Goal: Transaction & Acquisition: Purchase product/service

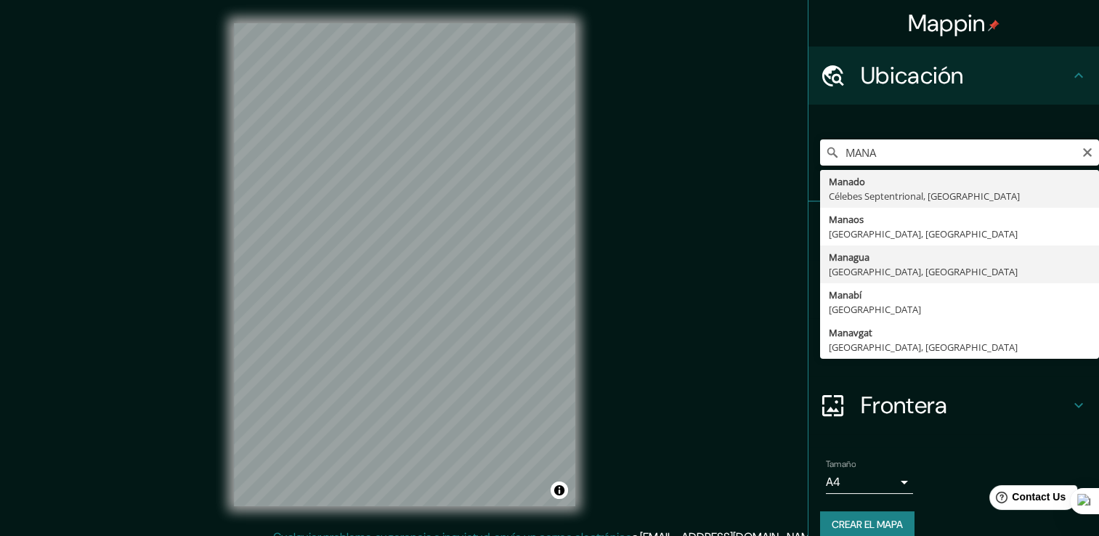
type input "[GEOGRAPHIC_DATA], [GEOGRAPHIC_DATA], [GEOGRAPHIC_DATA]"
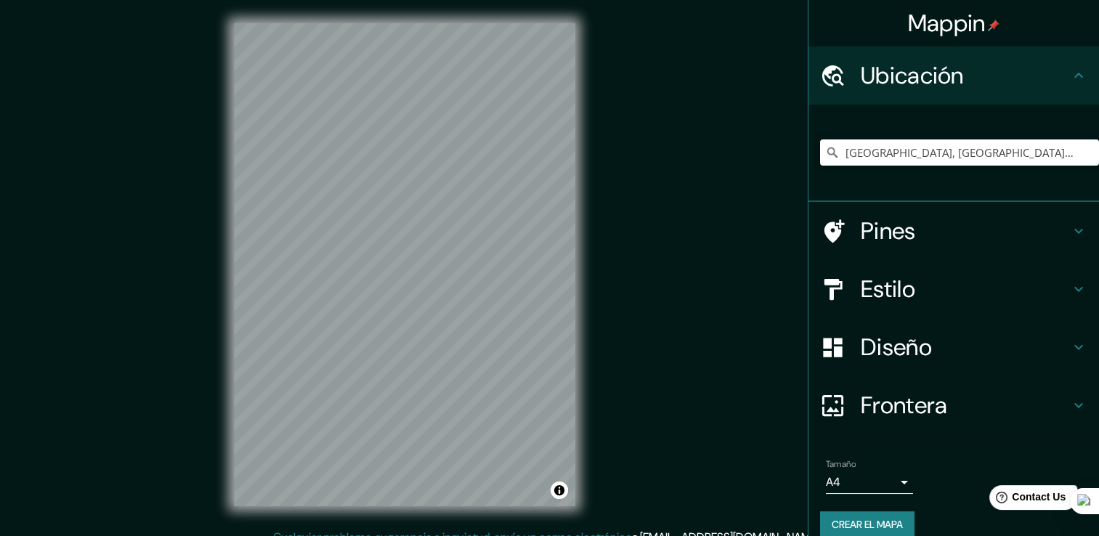
click at [885, 350] on h4 "Diseño" at bounding box center [965, 347] width 209 height 29
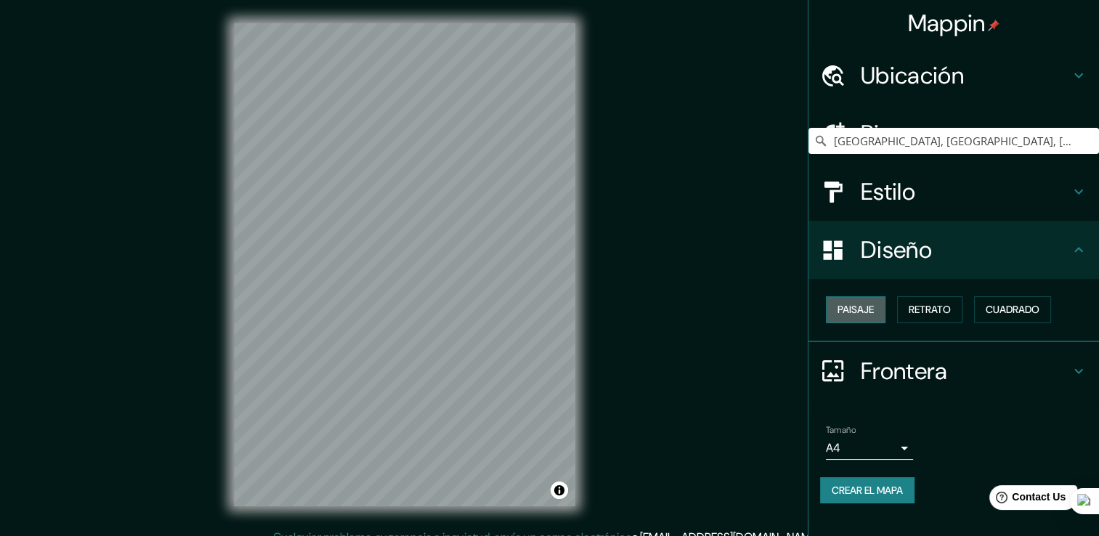
click at [857, 313] on font "Paisaje" at bounding box center [856, 310] width 36 height 18
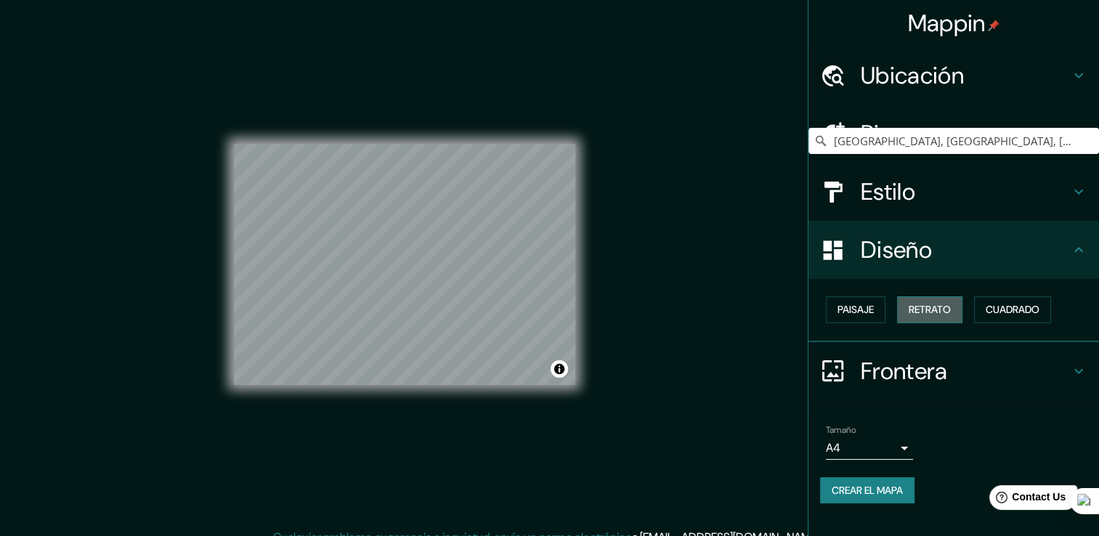
click at [927, 313] on font "Retrato" at bounding box center [930, 310] width 42 height 18
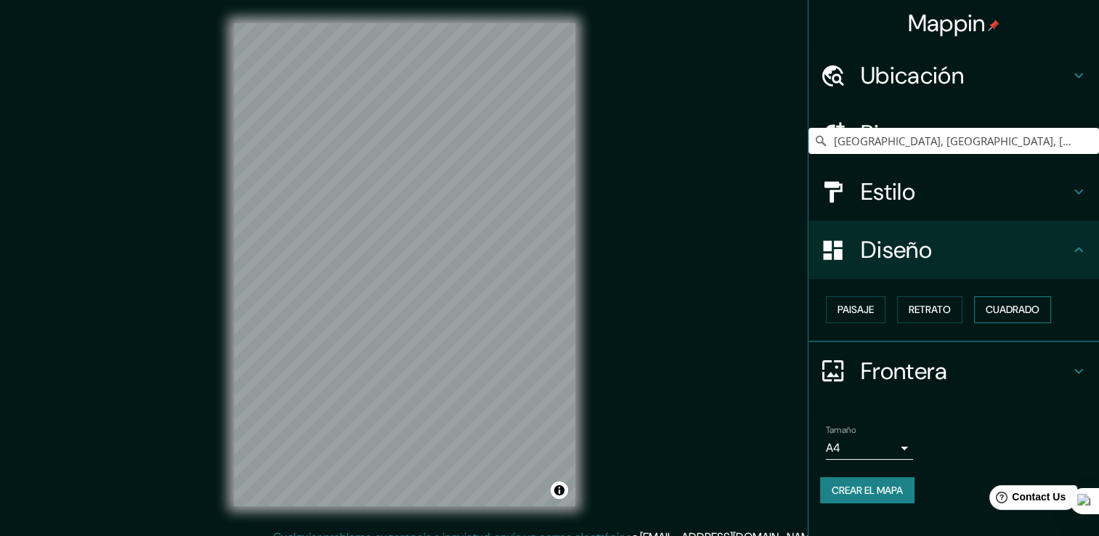
click at [1038, 321] on button "Cuadrado" at bounding box center [1012, 309] width 77 height 27
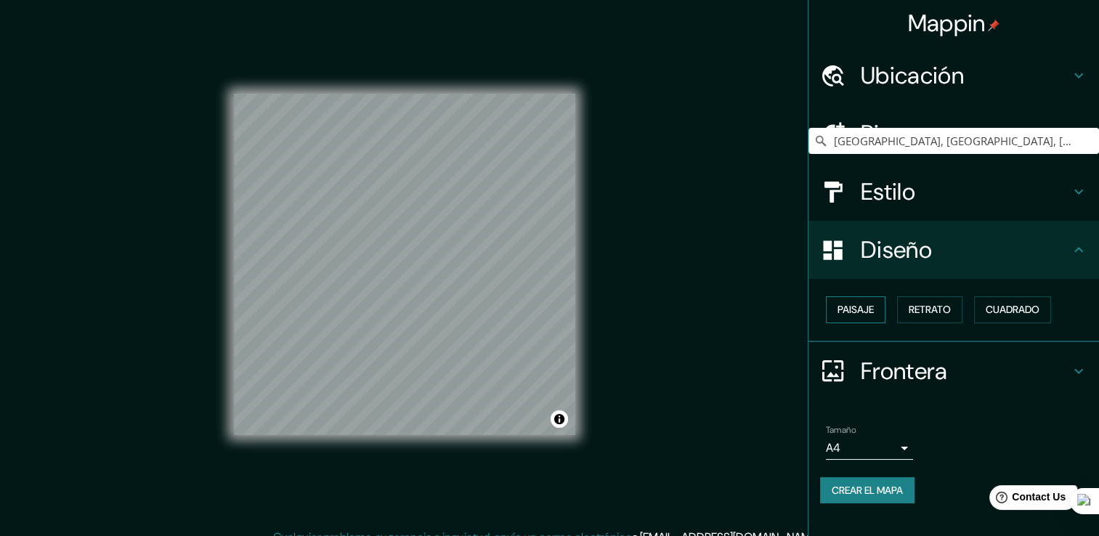
click at [879, 304] on button "Paisaje" at bounding box center [856, 309] width 60 height 27
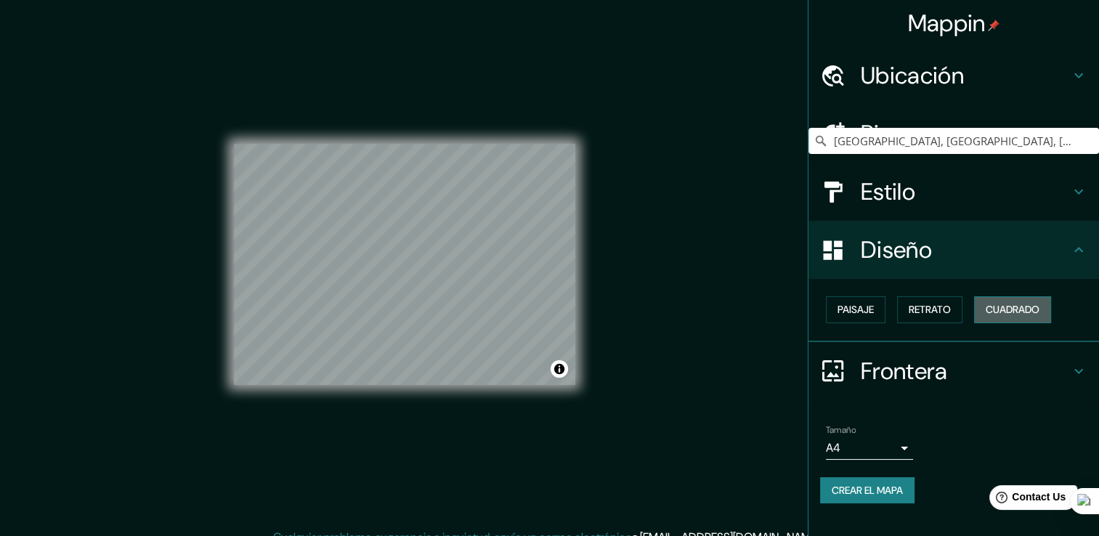
click at [1033, 318] on font "Cuadrado" at bounding box center [1013, 310] width 54 height 18
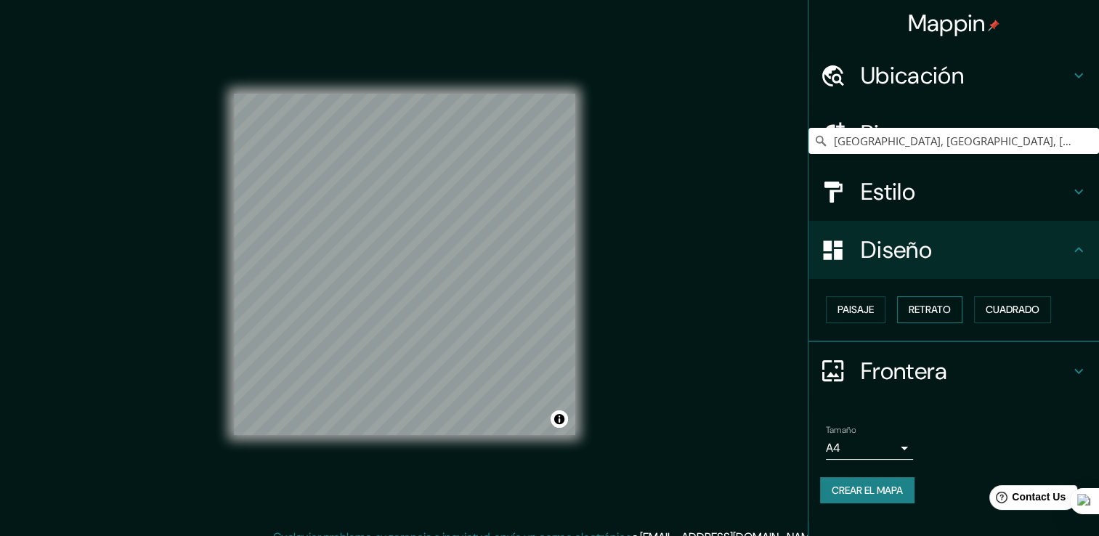
click at [910, 315] on button "Retrato" at bounding box center [929, 309] width 65 height 27
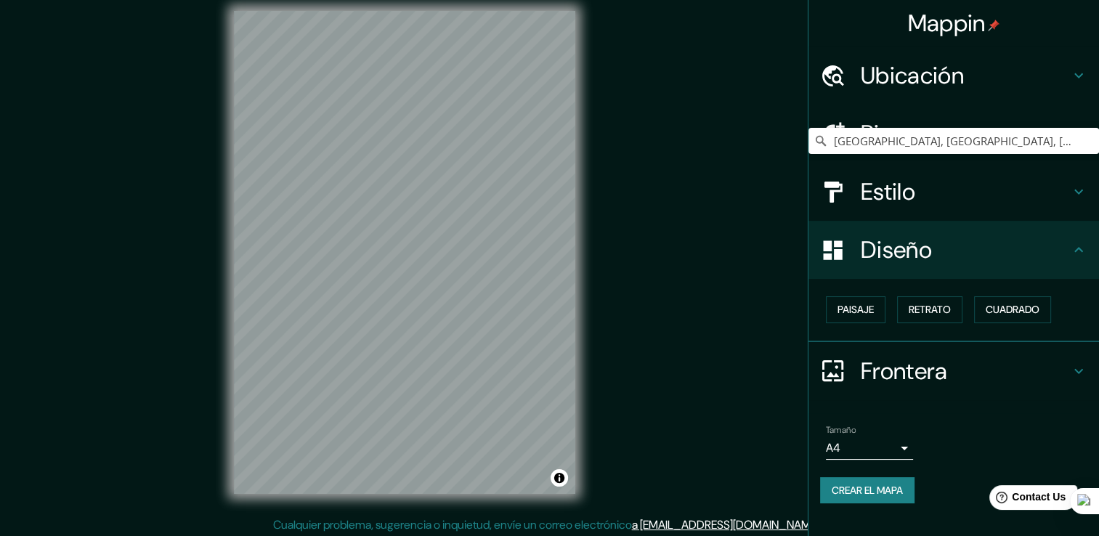
scroll to position [16, 0]
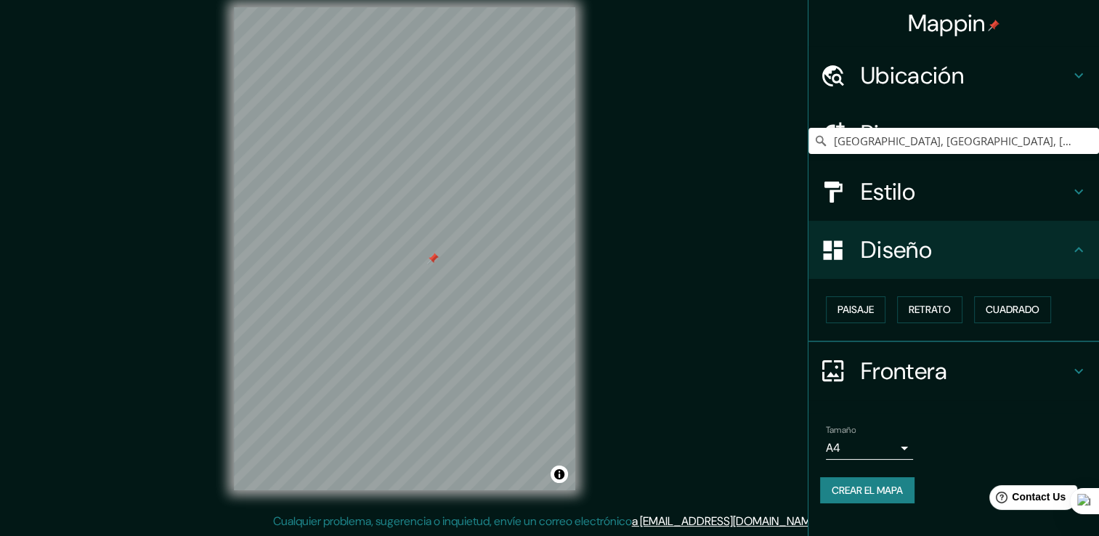
click at [895, 499] on font "Crear el mapa" at bounding box center [867, 491] width 71 height 18
